Goal: Find specific page/section: Find specific page/section

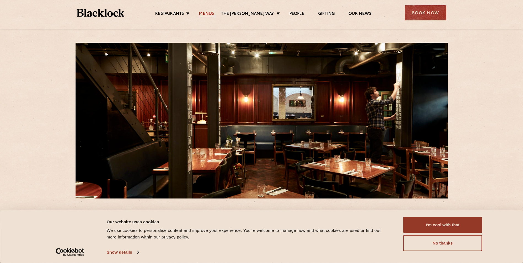
click at [214, 13] on link "Menus" at bounding box center [206, 14] width 15 height 6
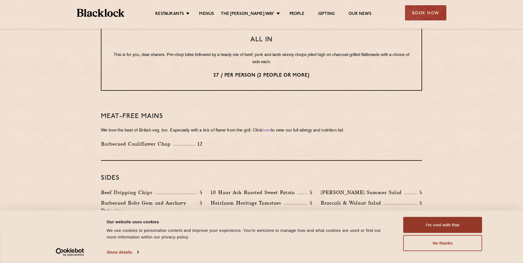
scroll to position [745, 0]
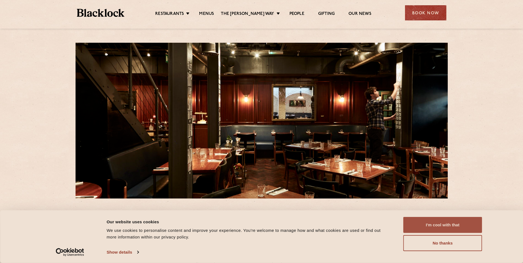
click at [432, 222] on button "I'm cool with that" at bounding box center [443, 225] width 79 height 16
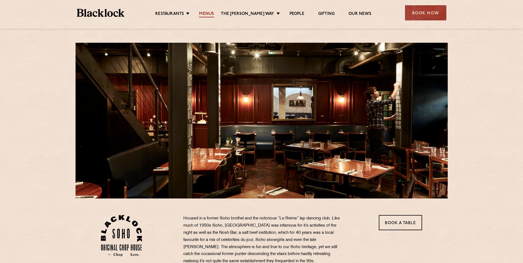
click at [214, 16] on link "Menus" at bounding box center [206, 14] width 15 height 6
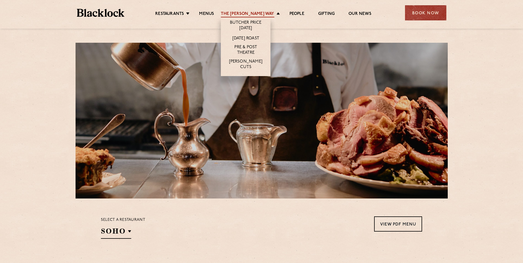
click at [259, 16] on link "The [PERSON_NAME] Way" at bounding box center [247, 14] width 53 height 6
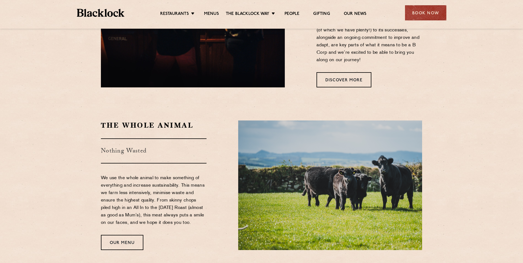
scroll to position [354, 0]
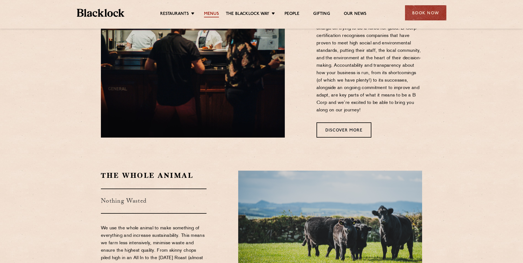
click at [210, 14] on link "Menus" at bounding box center [211, 14] width 15 height 6
